Goal: Navigation & Orientation: Find specific page/section

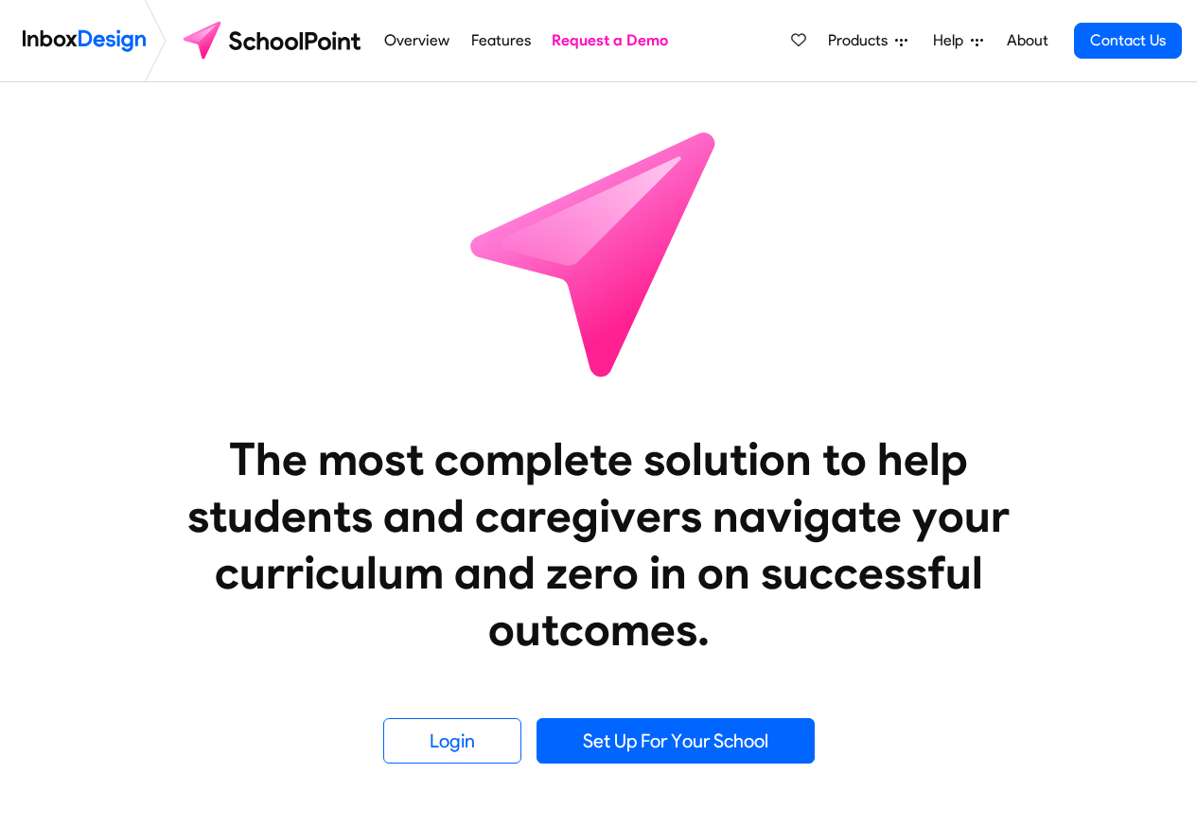
click at [518, 44] on link "Features" at bounding box center [501, 41] width 70 height 38
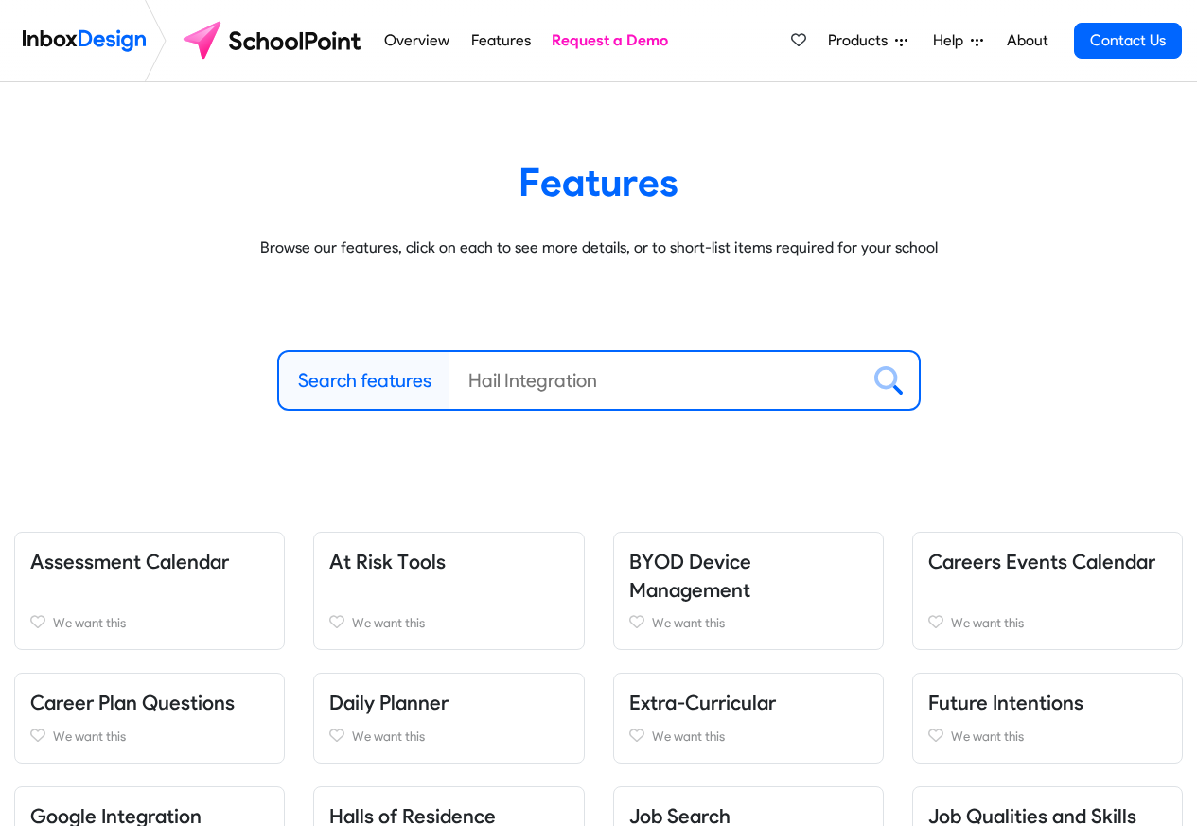
click at [845, 44] on span "Products" at bounding box center [861, 40] width 67 height 23
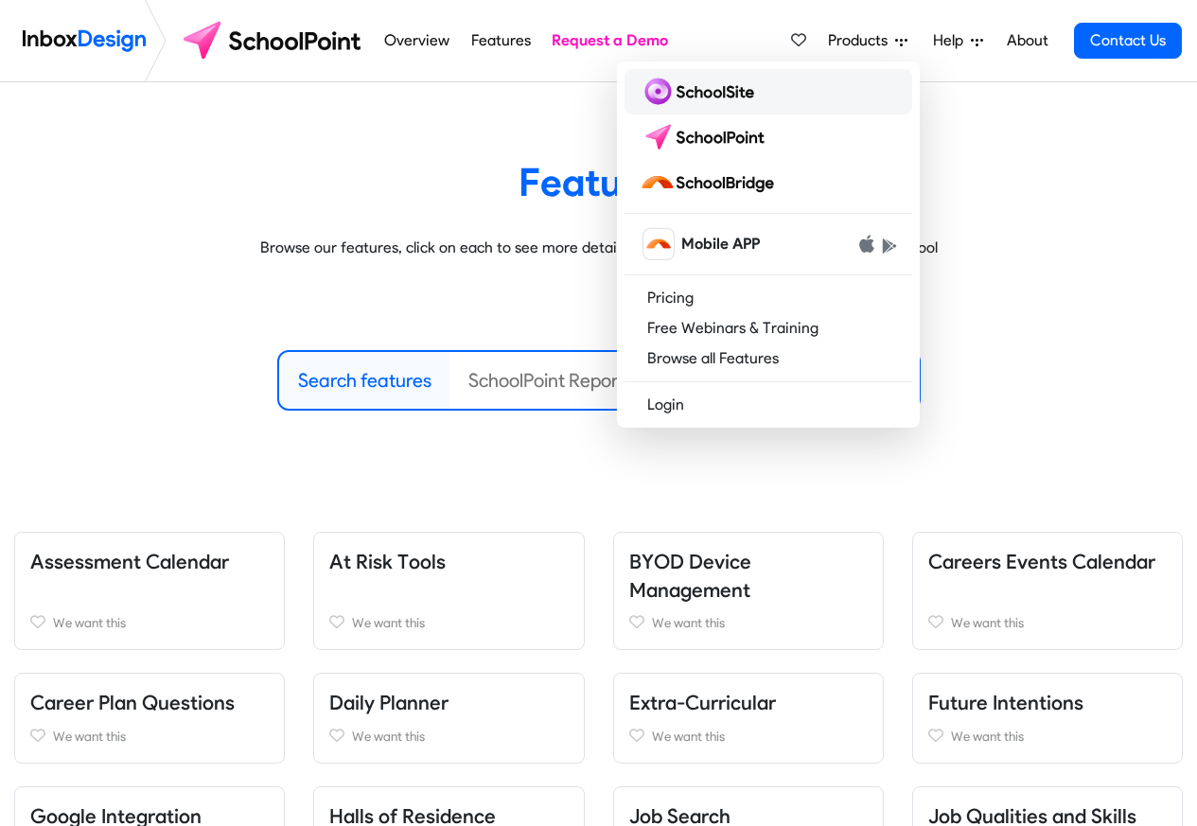
click at [674, 94] on img at bounding box center [701, 92] width 122 height 30
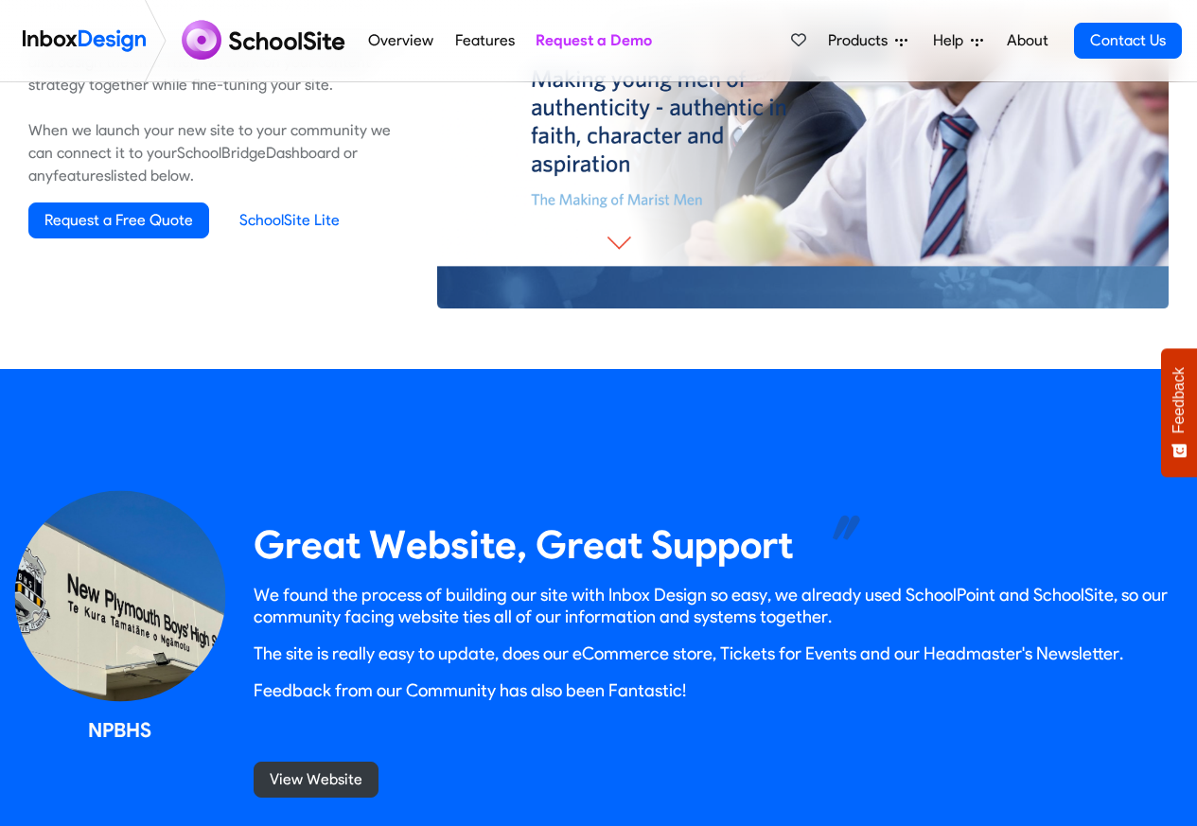
scroll to position [1477, 0]
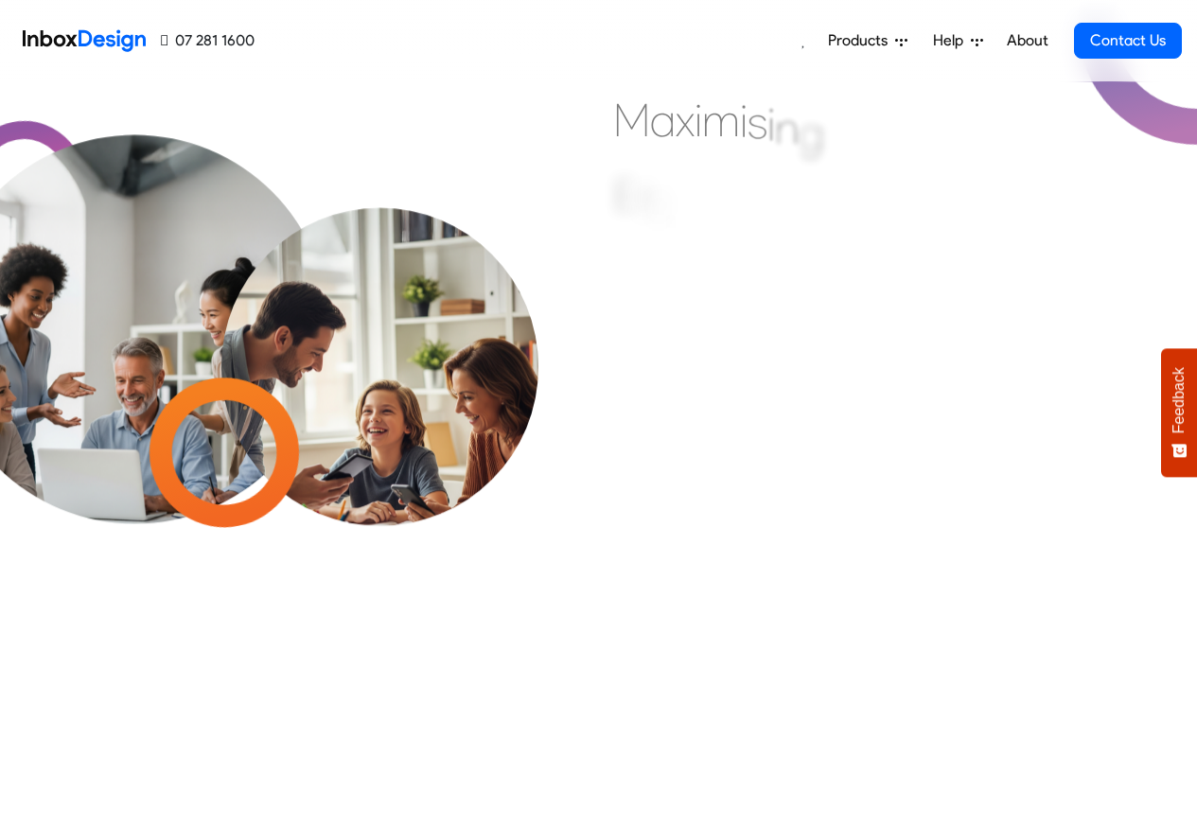
scroll to position [795, 0]
